Goal: Register for event/course

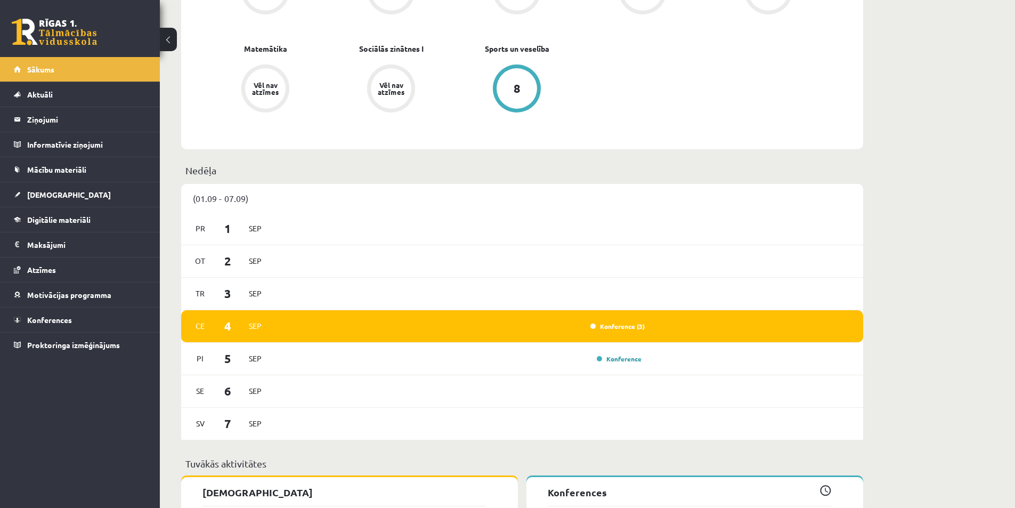
scroll to position [639, 0]
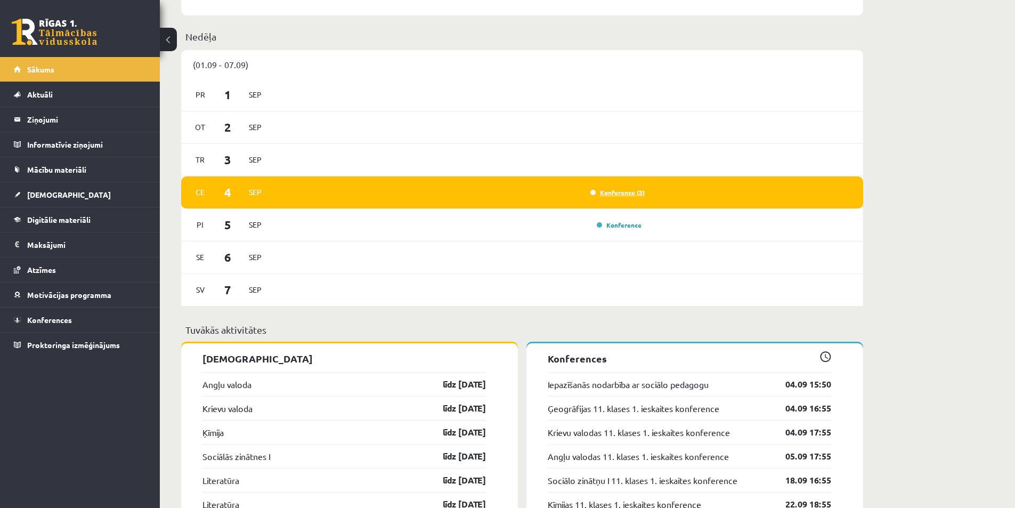
click at [619, 194] on link "Konference (3)" at bounding box center [617, 192] width 54 height 9
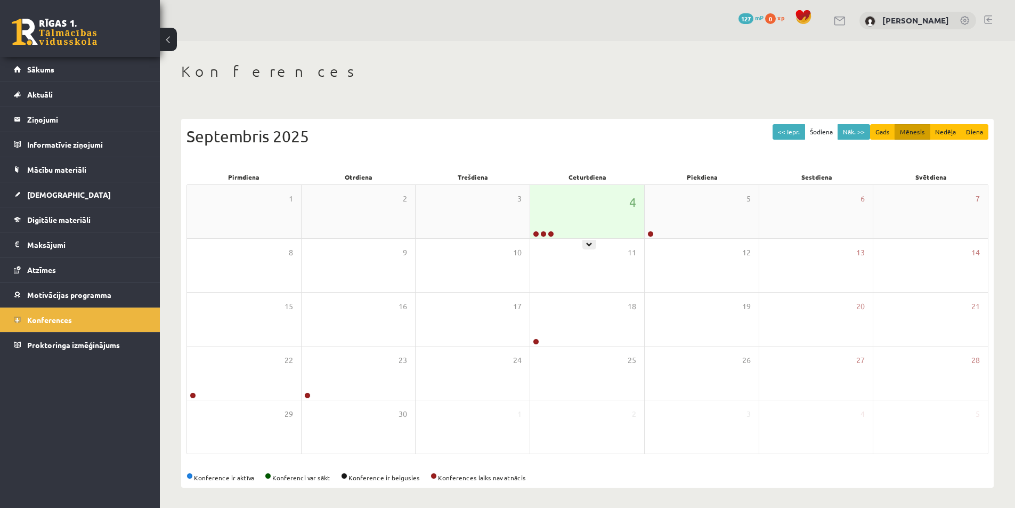
scroll to position [2, 0]
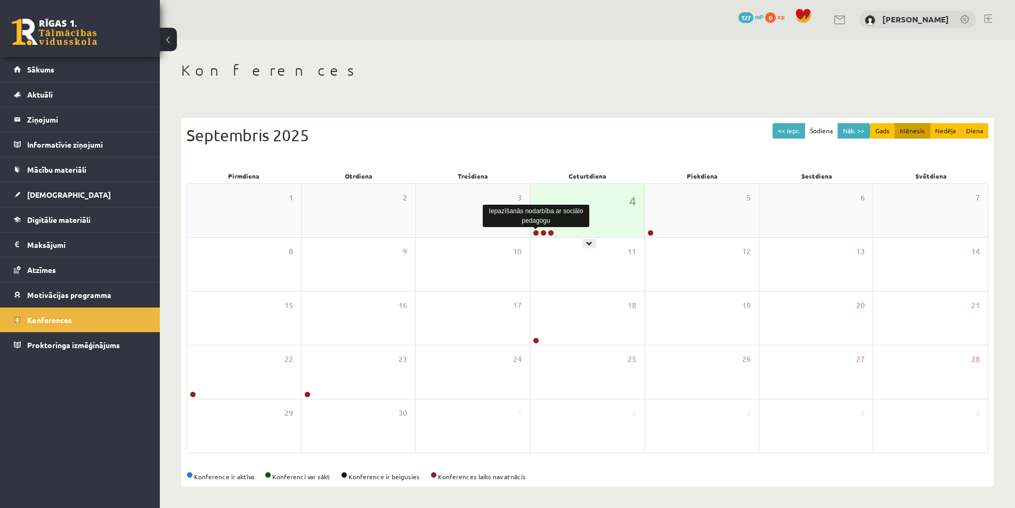
click at [537, 233] on link at bounding box center [536, 233] width 6 height 6
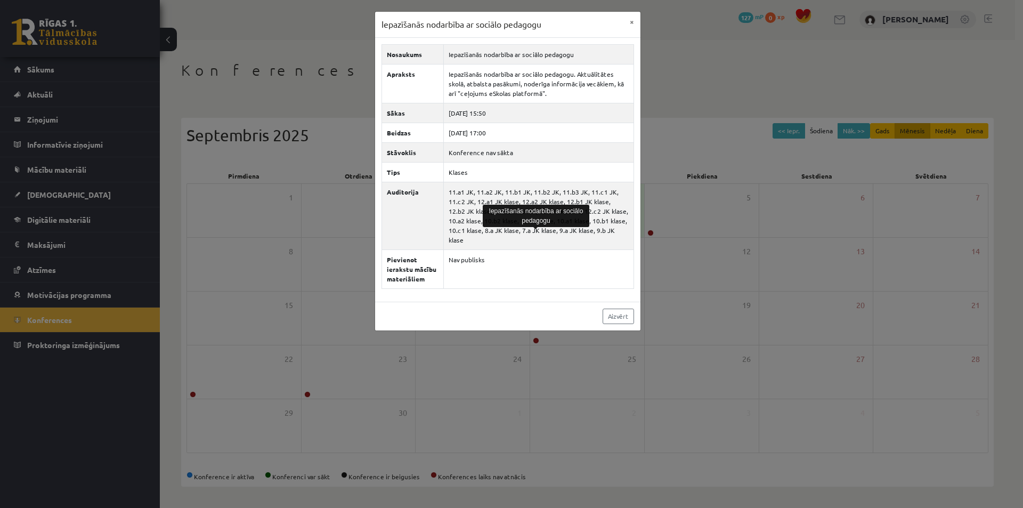
click at [789, 182] on div "Iepazīšanās nodarbība ar sociālo pedagogu × Nosaukums Iepazīšanās nodarbība ar …" at bounding box center [511, 254] width 1023 height 508
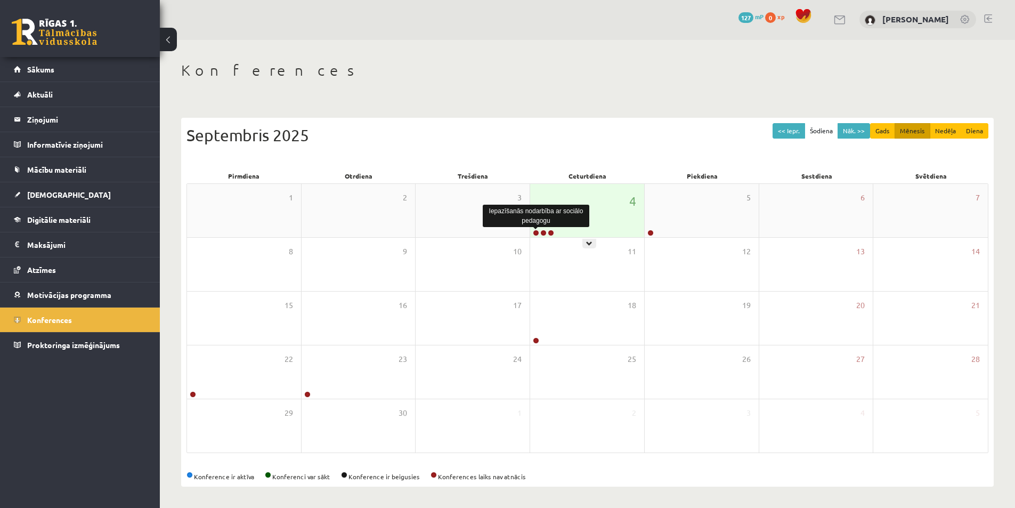
click at [535, 232] on link at bounding box center [536, 233] width 6 height 6
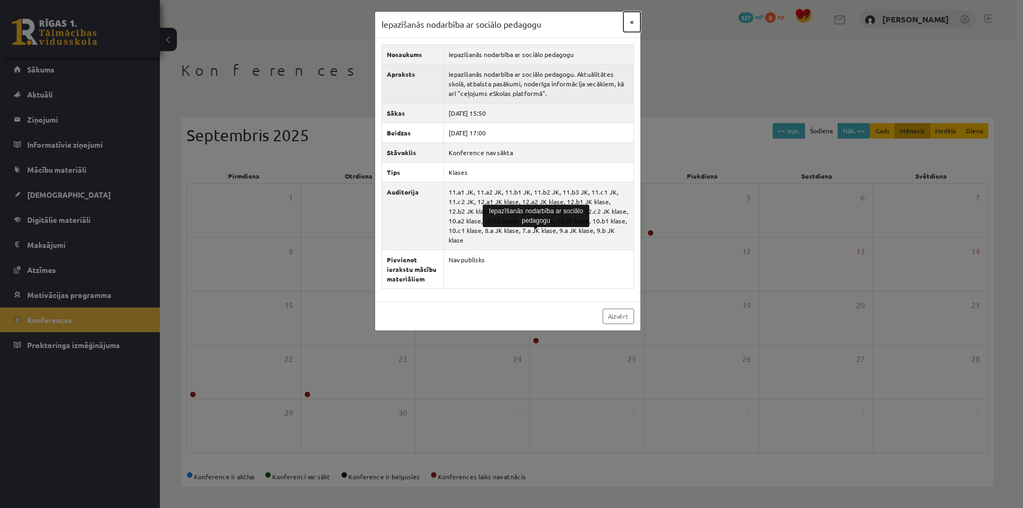
drag, startPoint x: 634, startPoint y: 27, endPoint x: 595, endPoint y: 54, distance: 47.4
click at [634, 26] on button "×" at bounding box center [631, 22] width 17 height 20
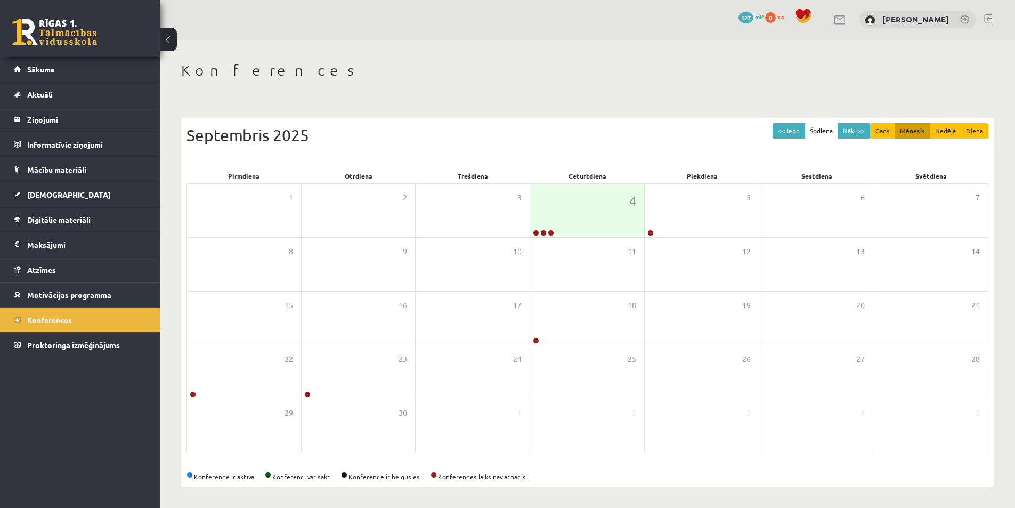
click at [63, 320] on span "Konferences" at bounding box center [49, 320] width 45 height 10
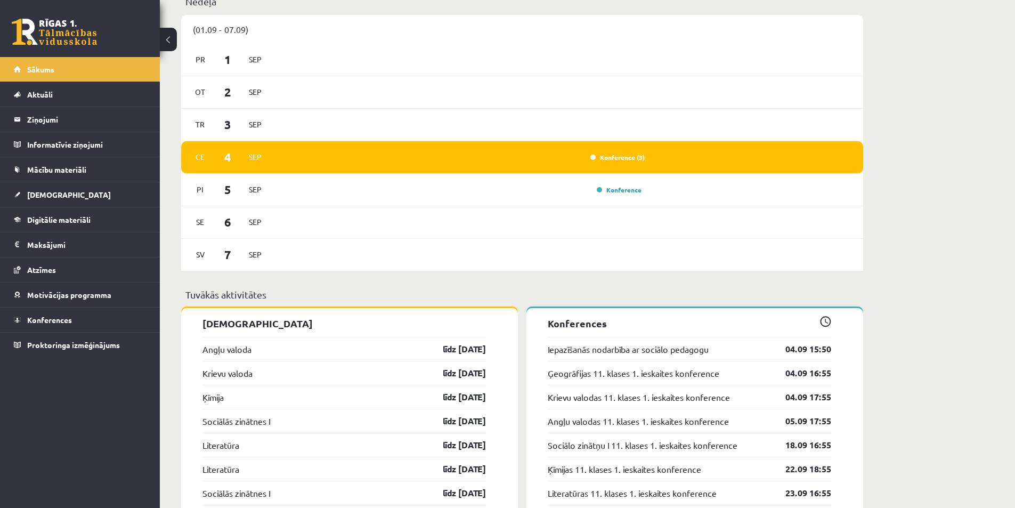
scroll to position [692, 0]
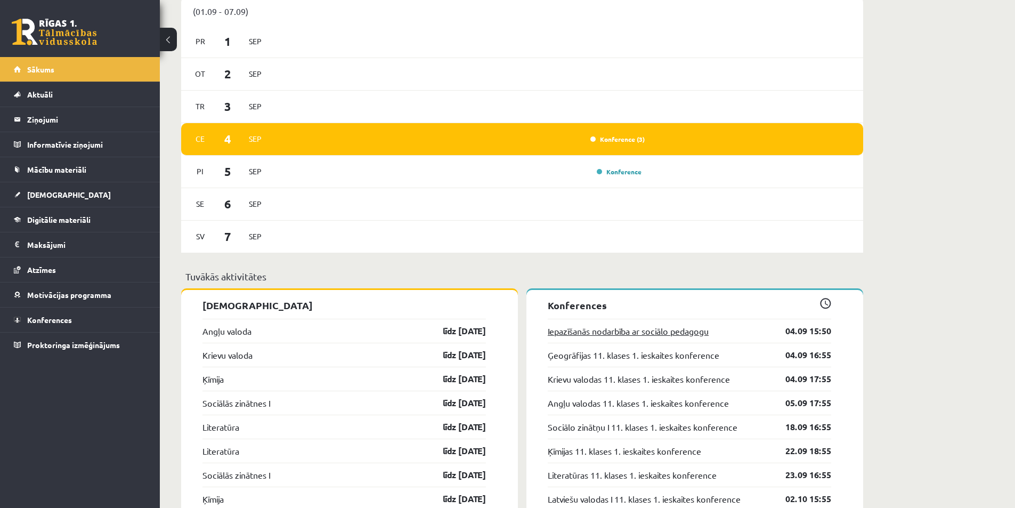
click at [687, 337] on link "Iepazīšanās nodarbība ar sociālo pedagogu" at bounding box center [628, 330] width 161 height 13
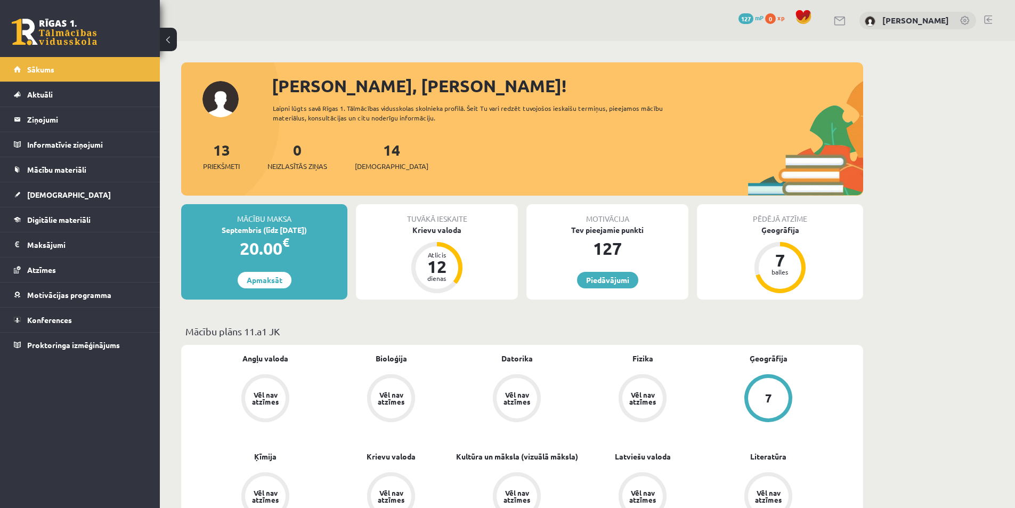
scroll to position [683, 0]
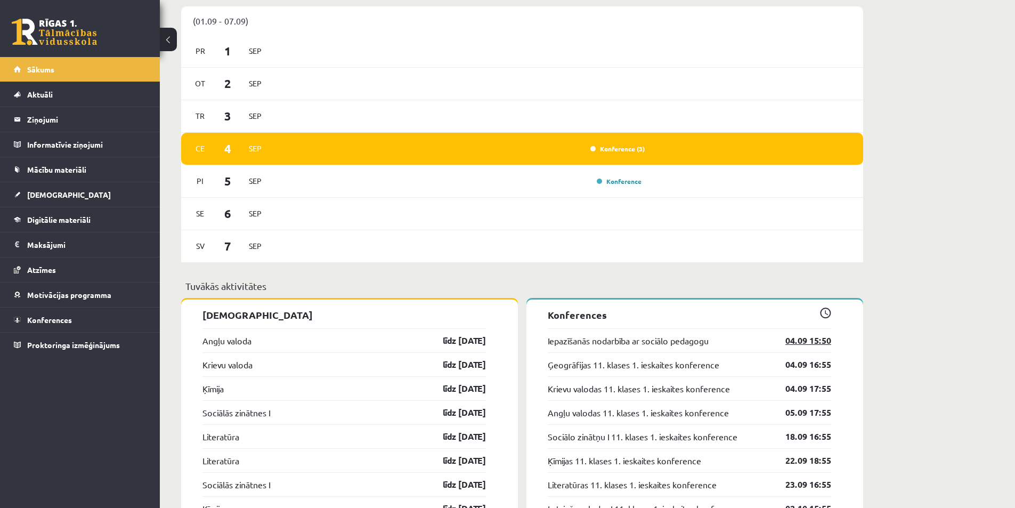
click at [822, 342] on link "04.09 15:50" at bounding box center [800, 340] width 62 height 13
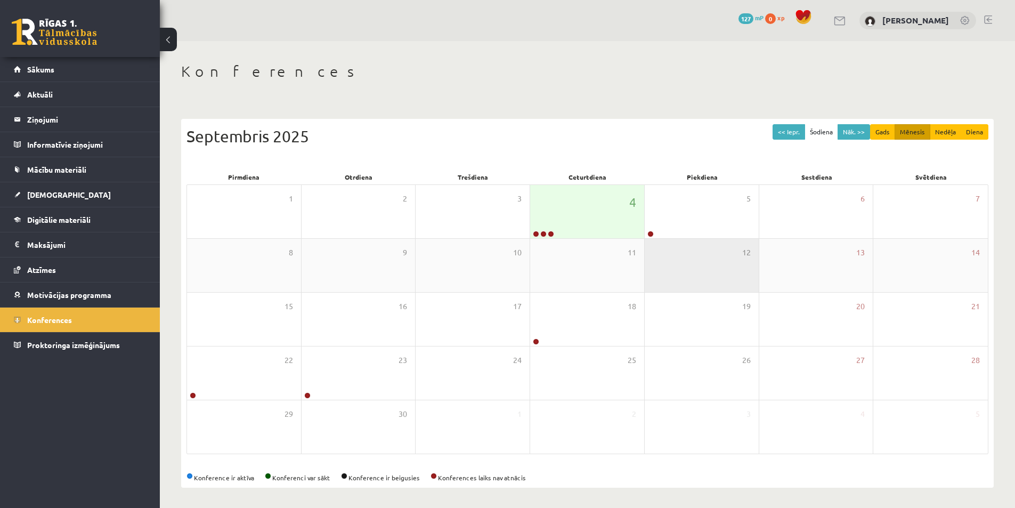
scroll to position [2, 0]
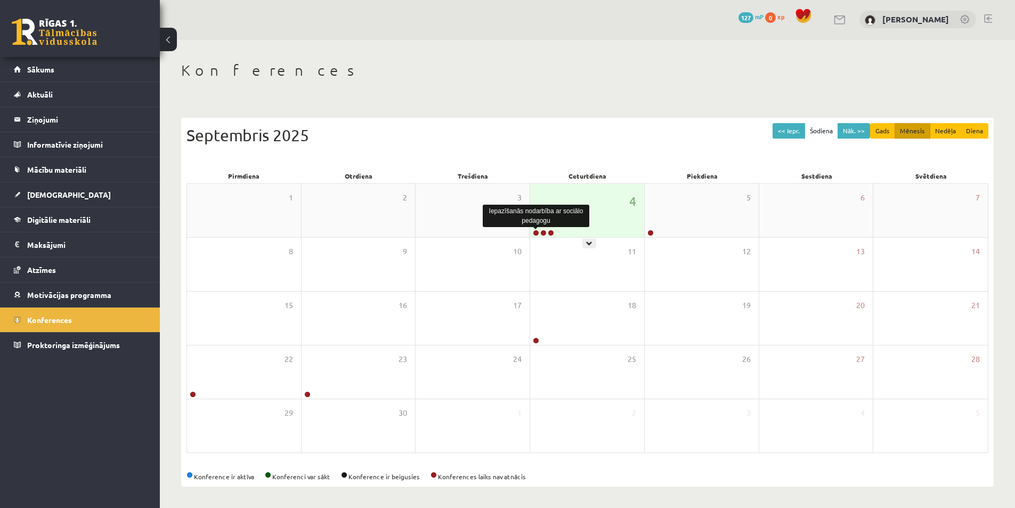
click at [534, 231] on link at bounding box center [536, 233] width 6 height 6
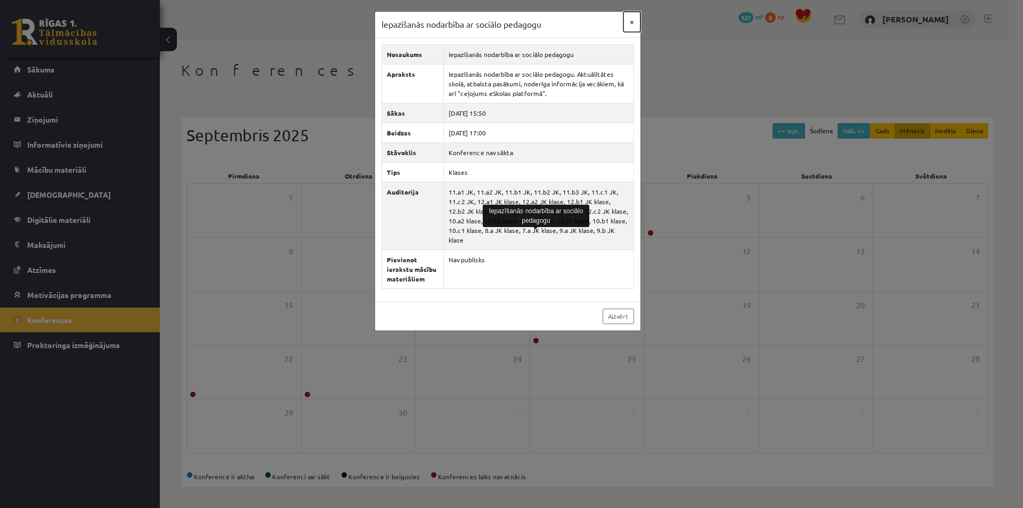
click at [633, 21] on button "×" at bounding box center [631, 22] width 17 height 20
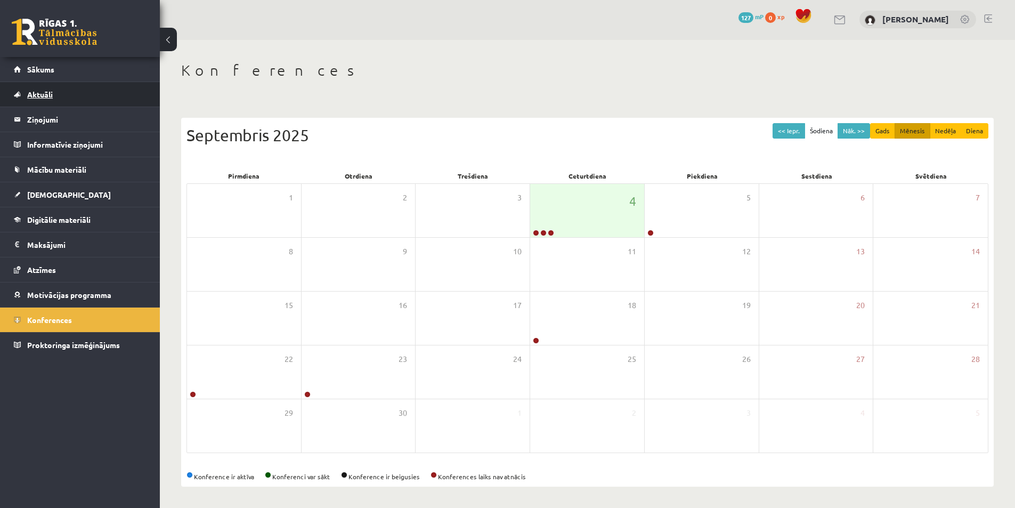
click at [61, 93] on link "Aktuāli" at bounding box center [80, 94] width 133 height 25
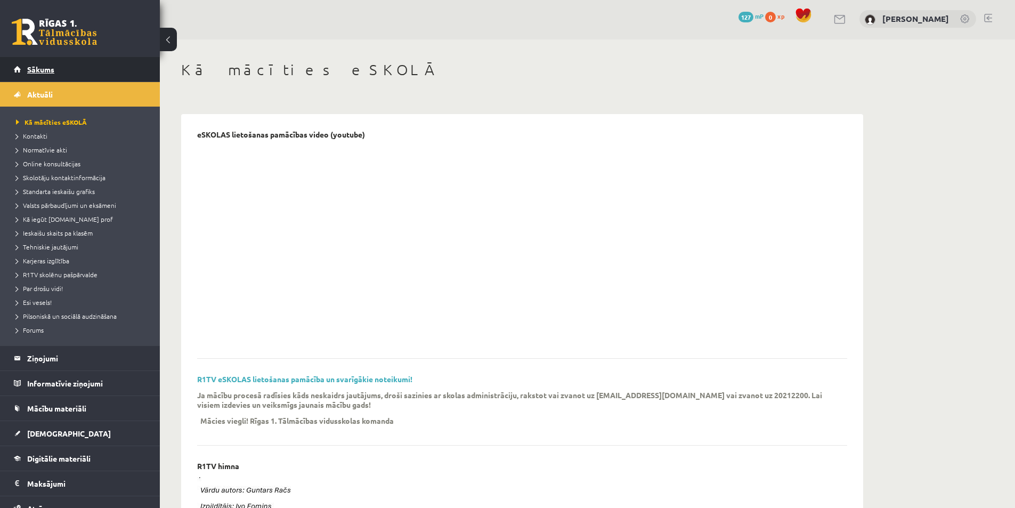
click at [43, 72] on span "Sākums" at bounding box center [40, 69] width 27 height 10
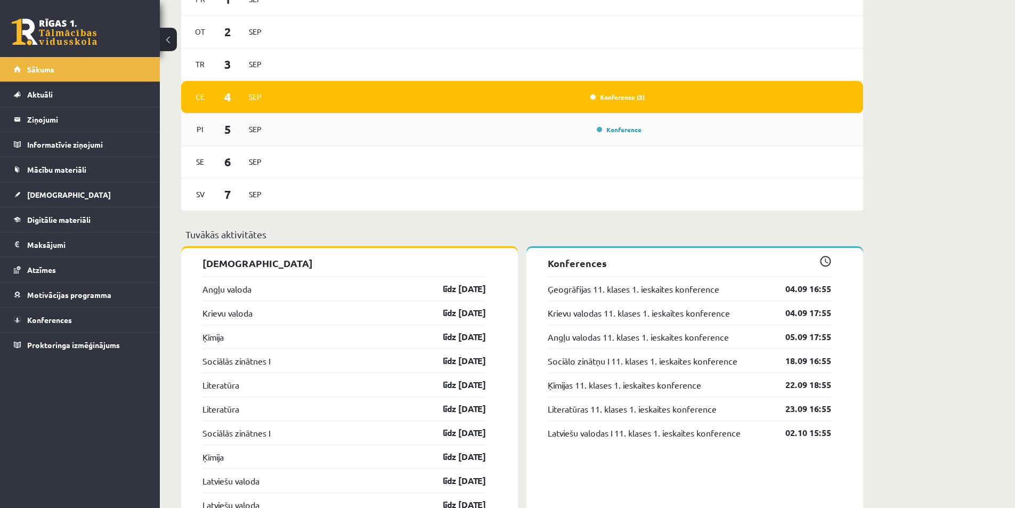
scroll to position [746, 0]
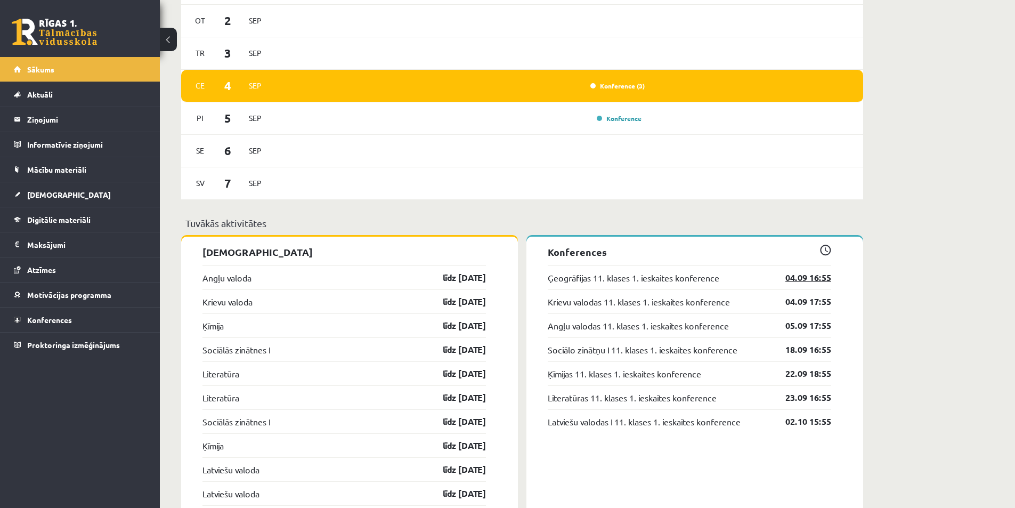
click at [802, 282] on link "04.09 16:55" at bounding box center [800, 277] width 62 height 13
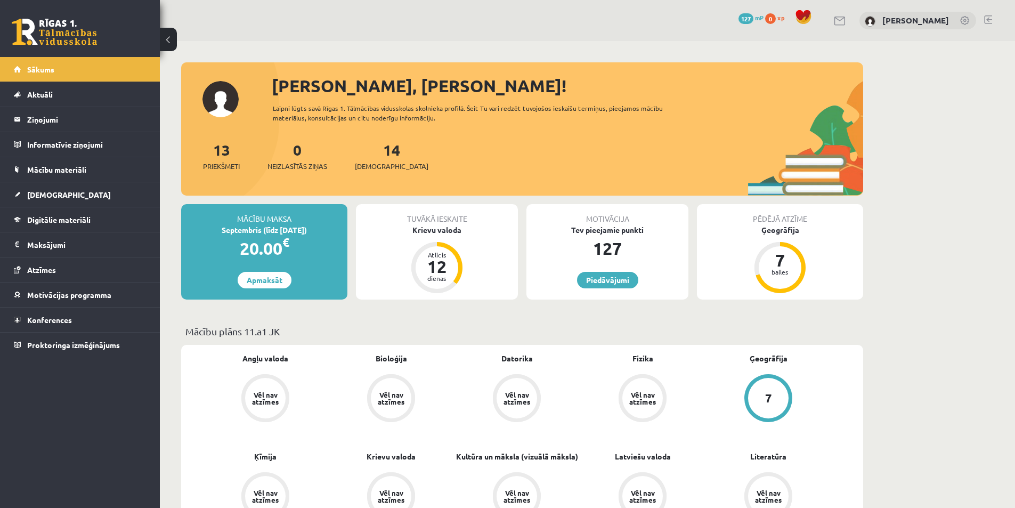
scroll to position [746, 0]
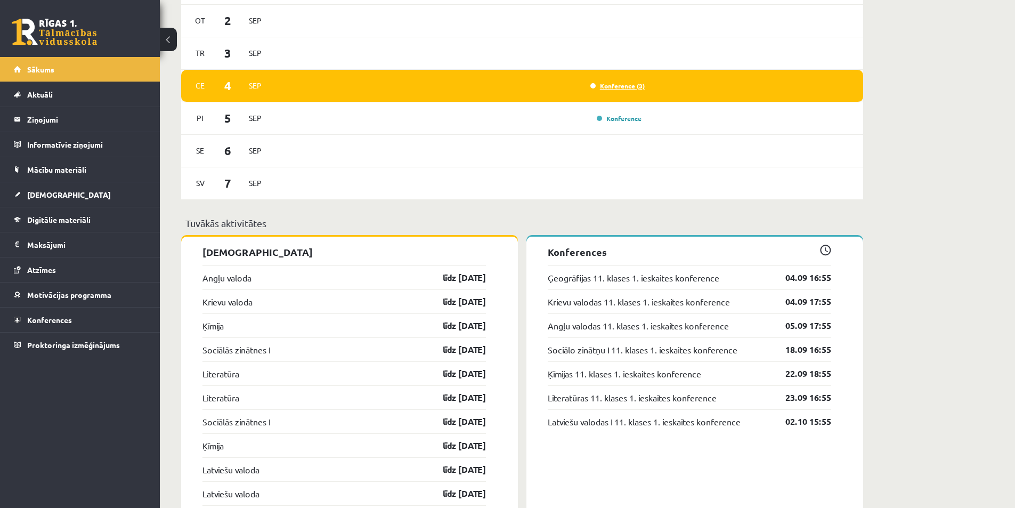
click at [619, 89] on link "Konference (3)" at bounding box center [617, 85] width 54 height 9
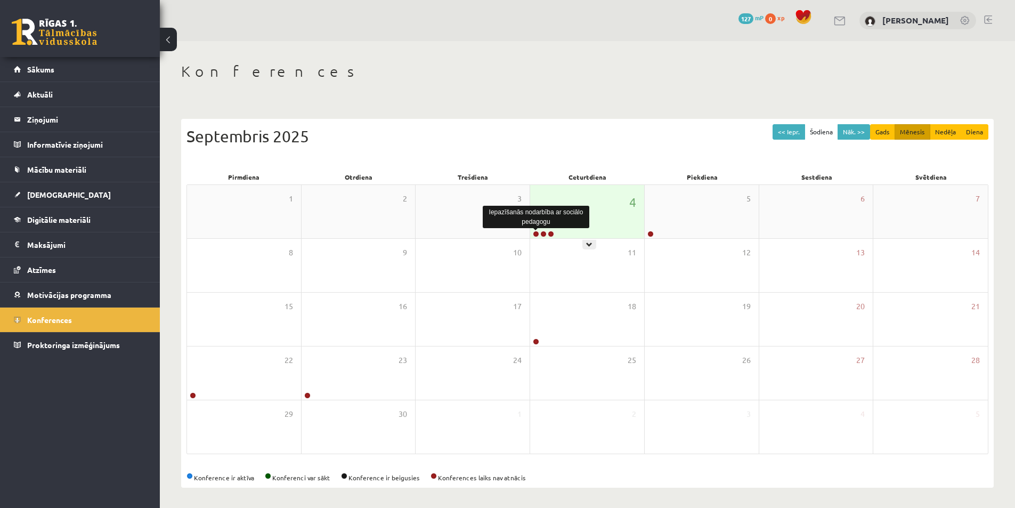
click at [534, 234] on link at bounding box center [536, 234] width 6 height 6
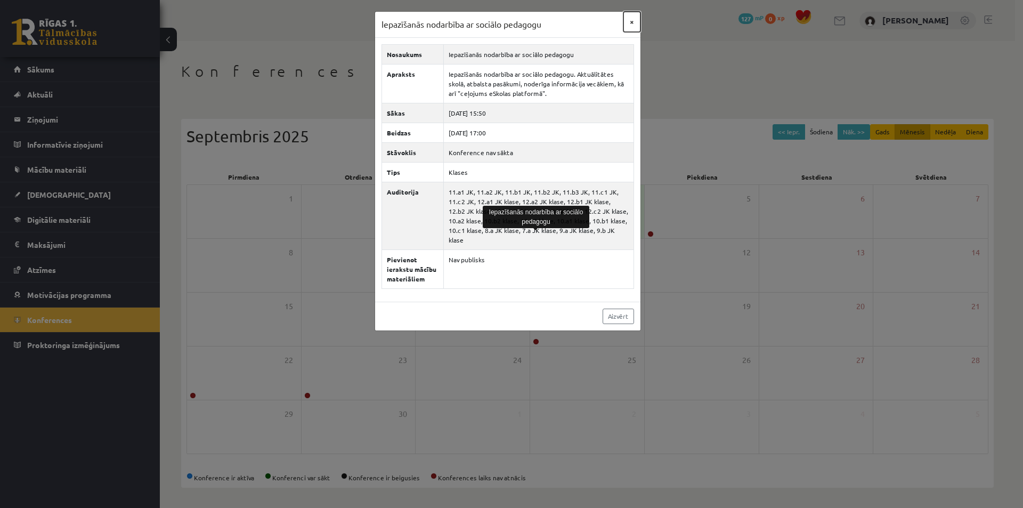
click at [633, 19] on button "×" at bounding box center [631, 22] width 17 height 20
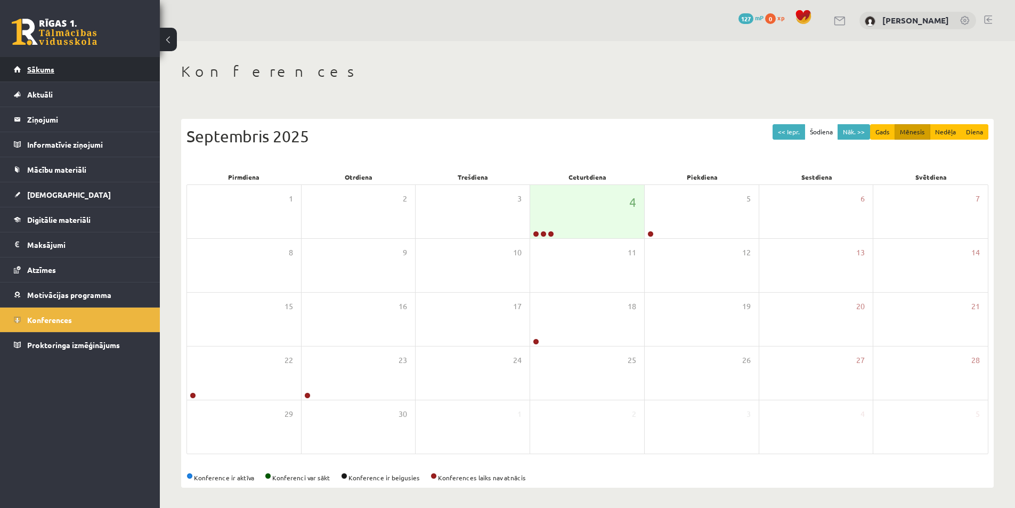
click at [47, 78] on link "Sākums" at bounding box center [80, 69] width 133 height 25
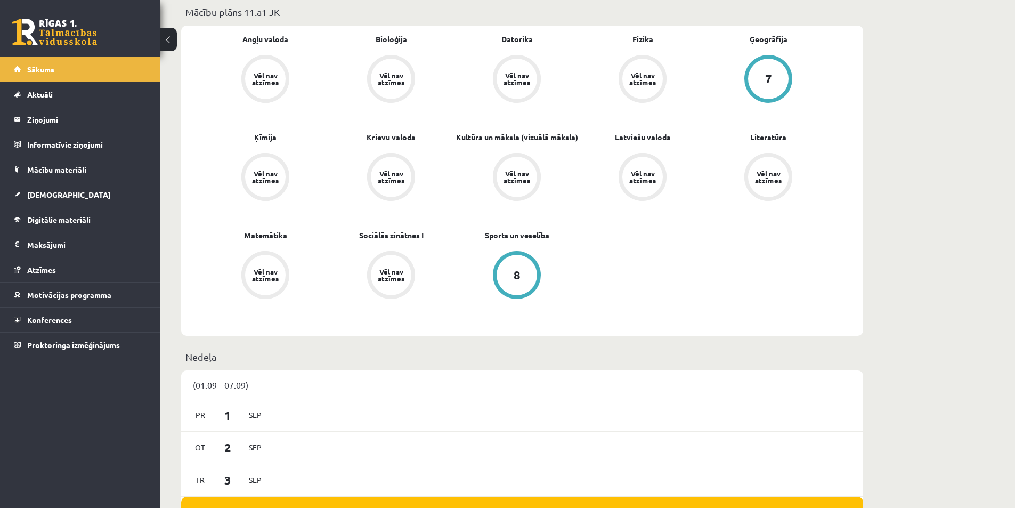
scroll to position [320, 0]
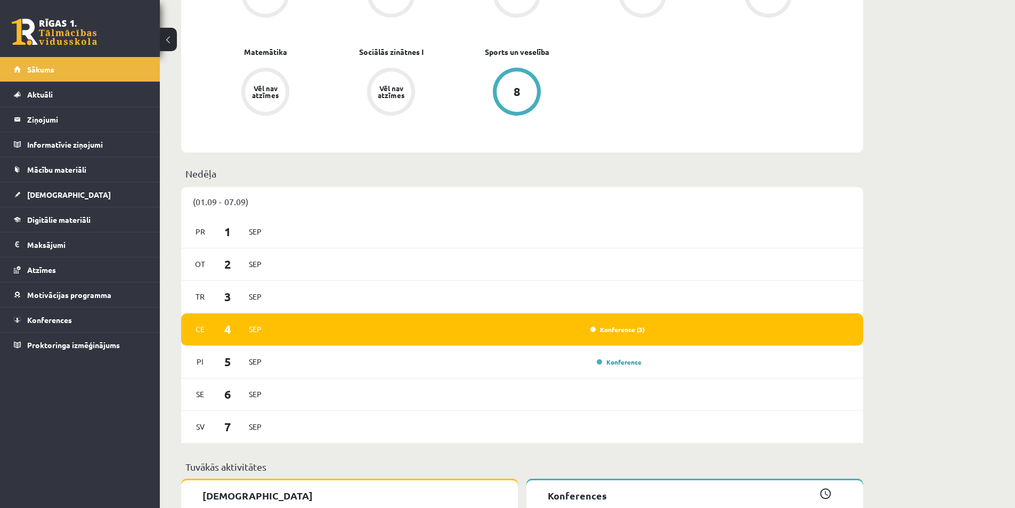
scroll to position [639, 0]
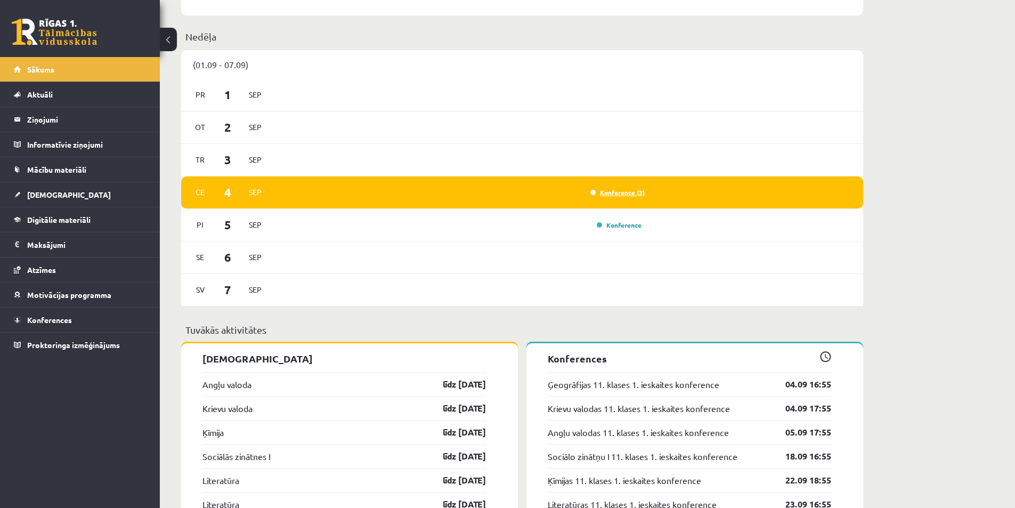
click at [612, 193] on link "Konference (3)" at bounding box center [617, 192] width 54 height 9
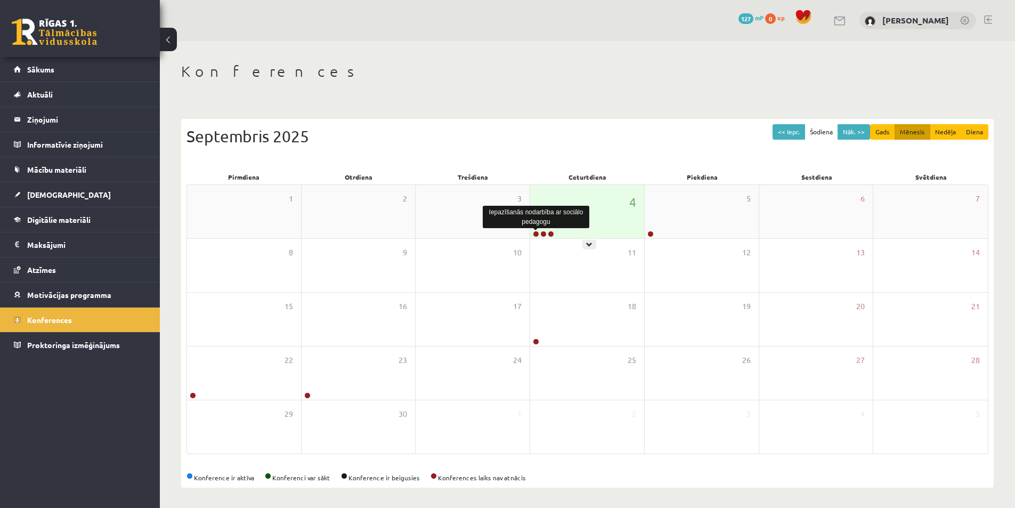
click at [534, 235] on link at bounding box center [536, 234] width 6 height 6
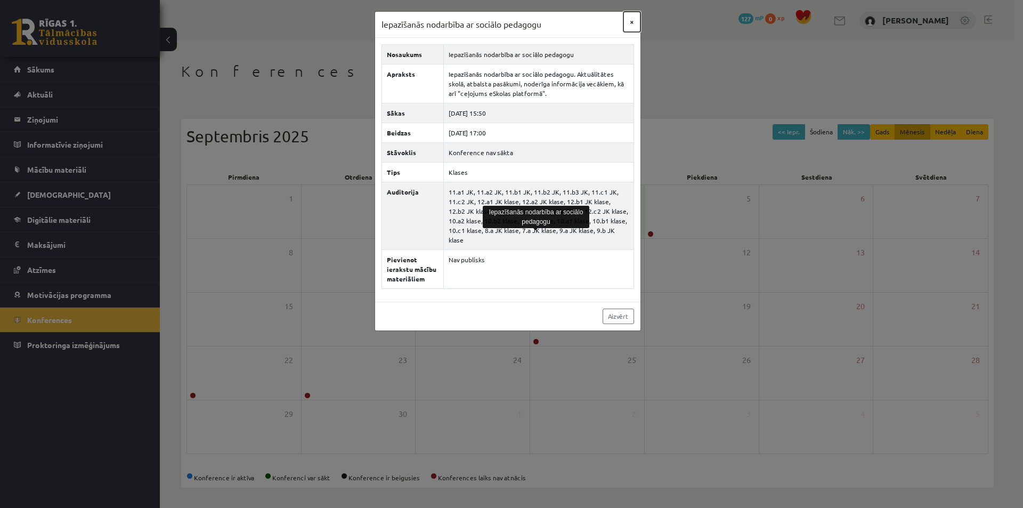
click at [632, 22] on button "×" at bounding box center [631, 22] width 17 height 20
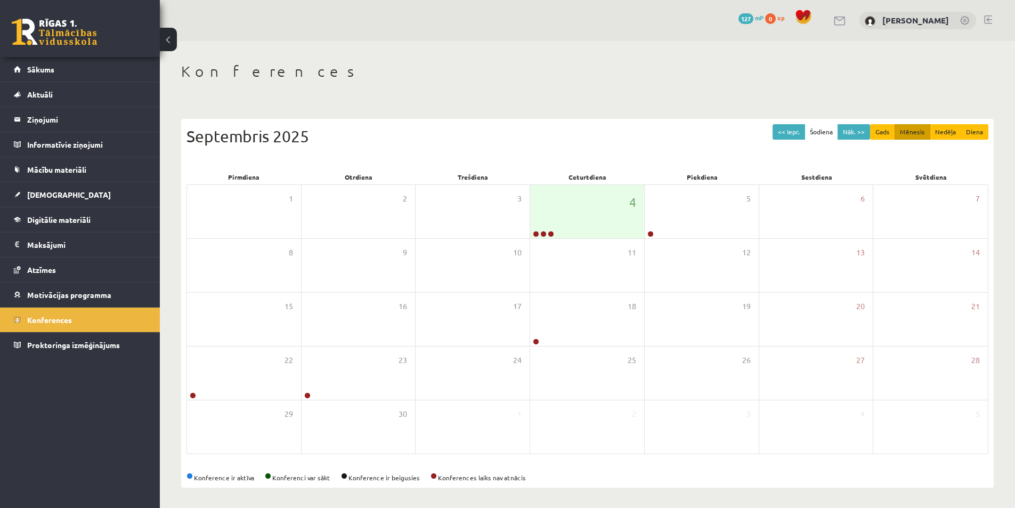
scroll to position [2, 0]
click at [43, 89] on link "Aktuāli" at bounding box center [80, 94] width 133 height 25
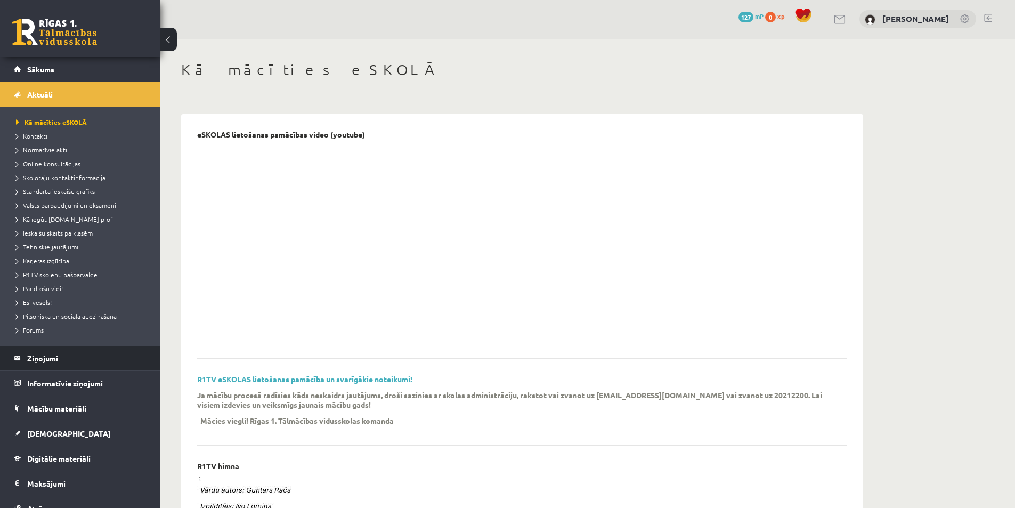
click at [54, 361] on legend "Ziņojumi 0" at bounding box center [86, 358] width 119 height 25
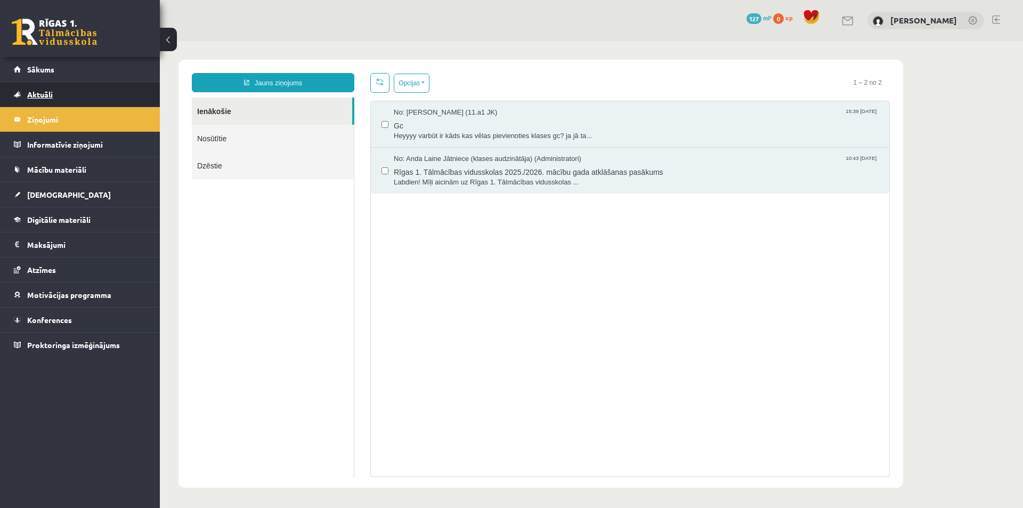
click at [47, 92] on span "Aktuāli" at bounding box center [40, 94] width 26 height 10
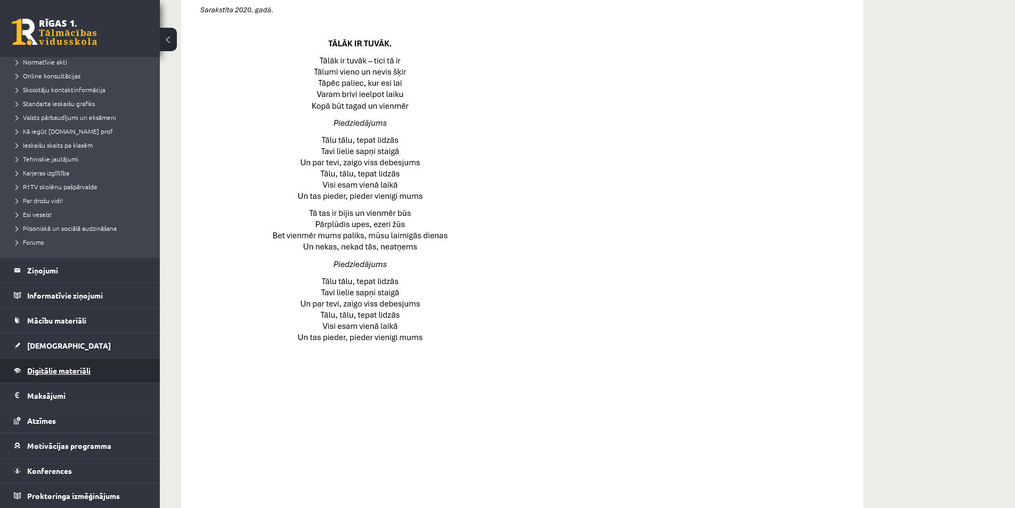
scroll to position [653, 0]
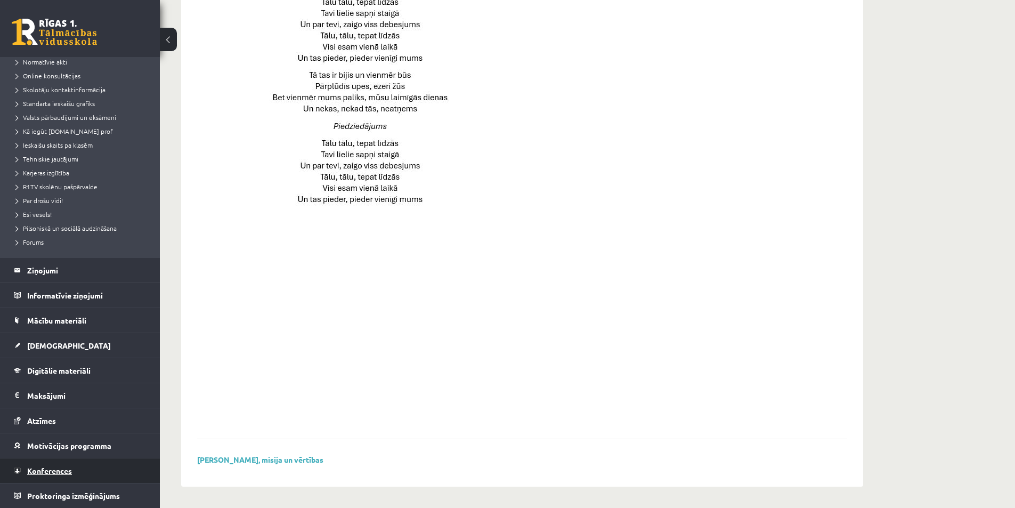
click at [56, 470] on span "Konferences" at bounding box center [49, 471] width 45 height 10
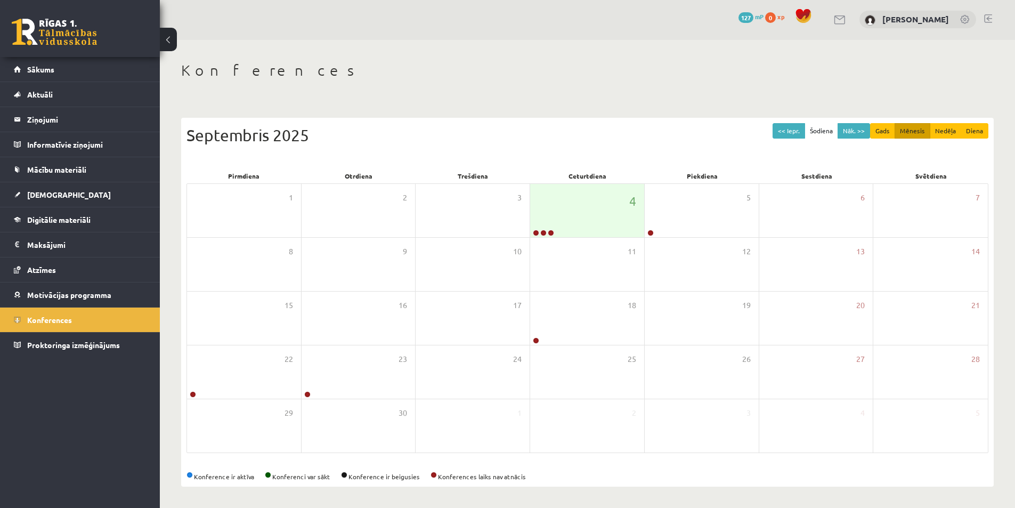
scroll to position [2, 0]
click at [535, 230] on link at bounding box center [536, 233] width 6 height 6
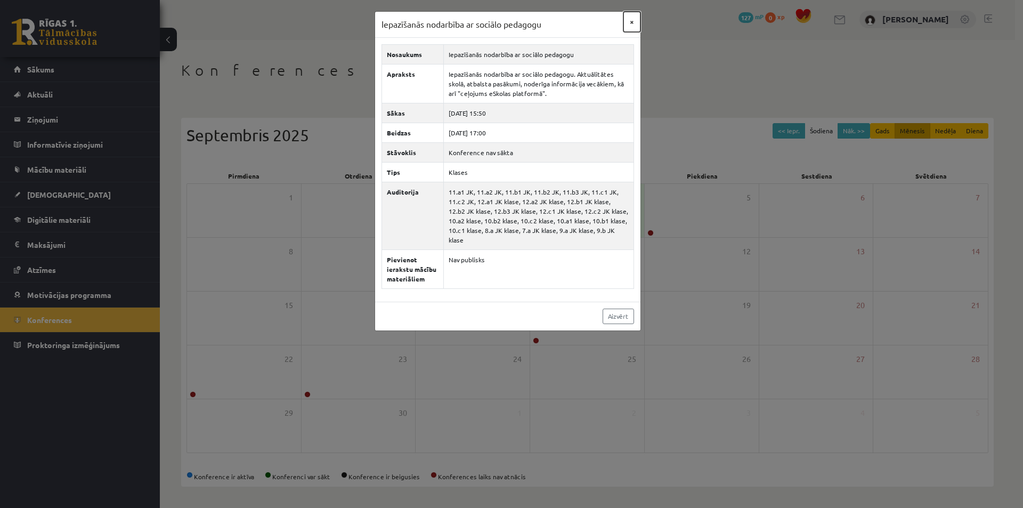
click at [634, 27] on button "×" at bounding box center [631, 22] width 17 height 20
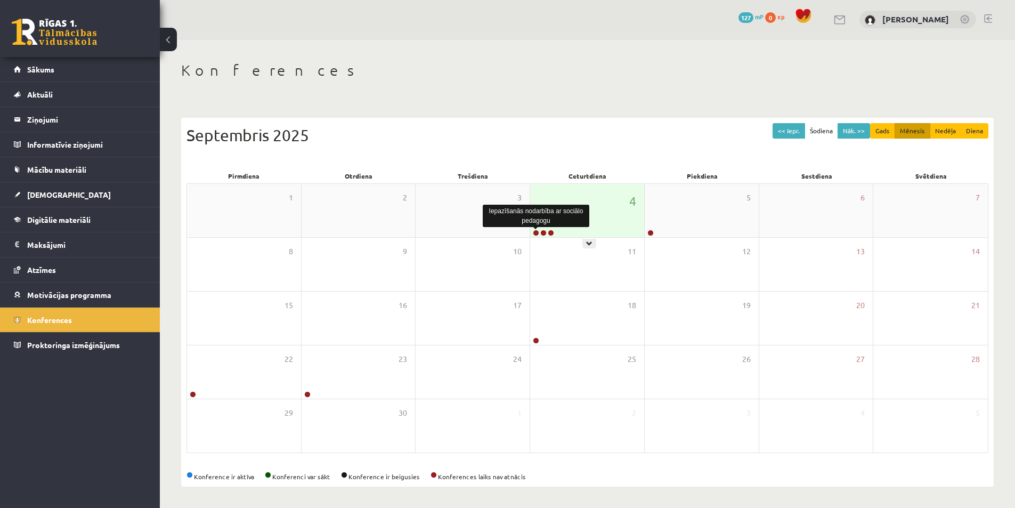
click at [535, 232] on link at bounding box center [536, 233] width 6 height 6
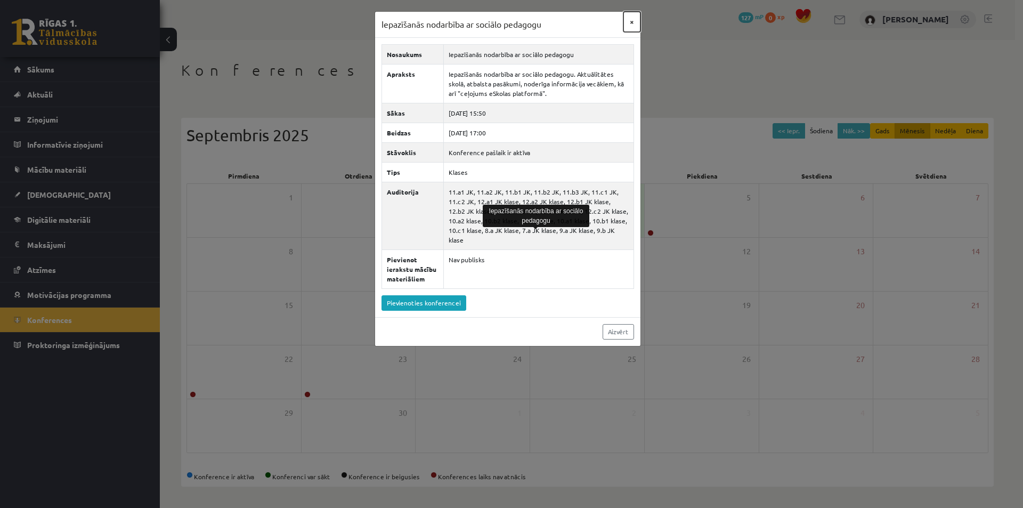
click at [632, 23] on button "×" at bounding box center [631, 22] width 17 height 20
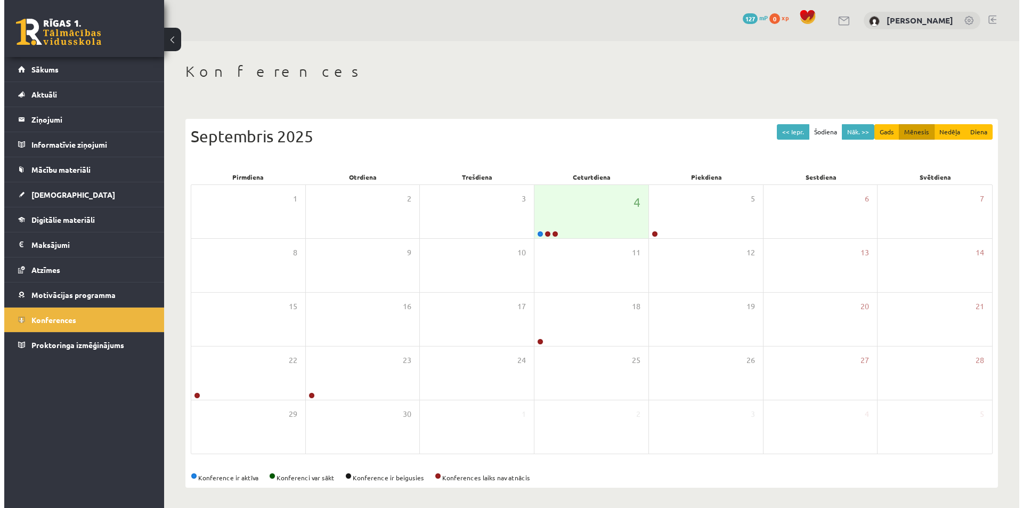
scroll to position [2, 0]
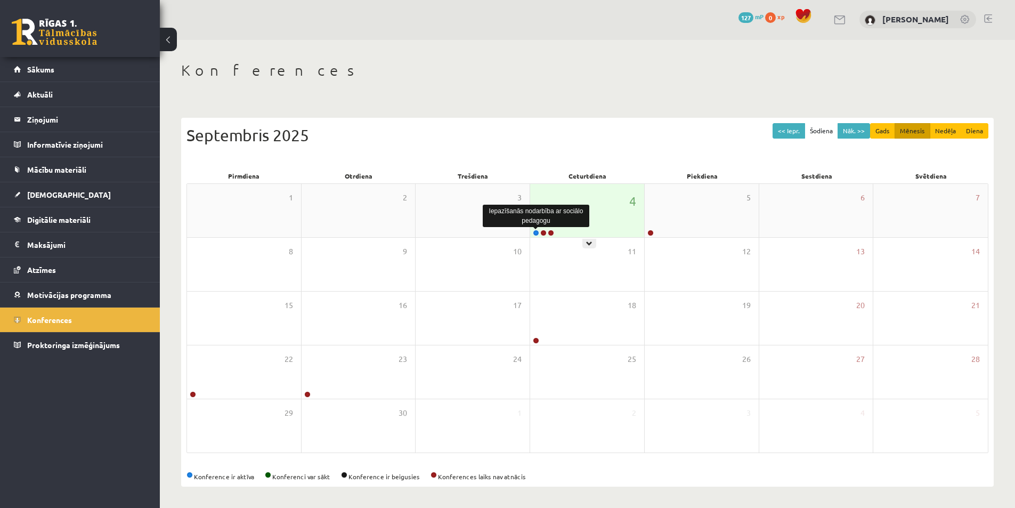
click at [536, 232] on link at bounding box center [536, 233] width 6 height 6
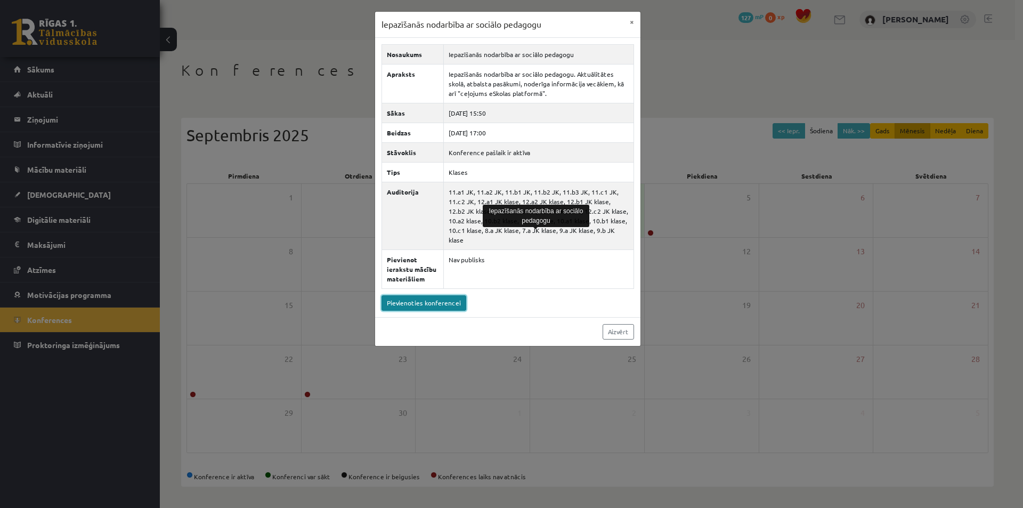
click at [403, 295] on link "Pievienoties konferencei" at bounding box center [423, 302] width 85 height 15
